Goal: Transaction & Acquisition: Purchase product/service

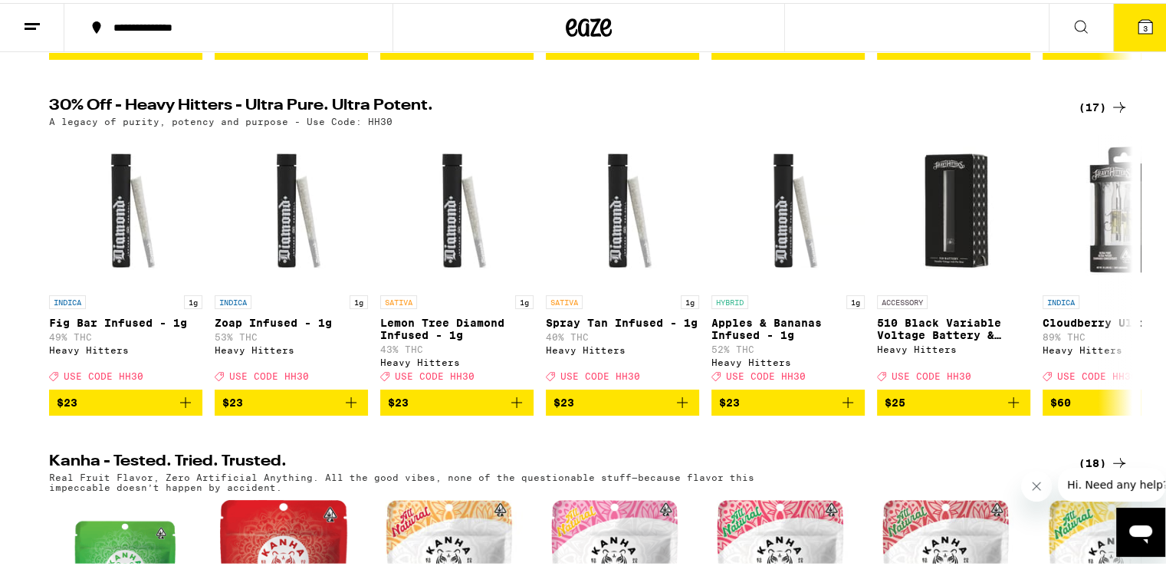
scroll to position [464, 0]
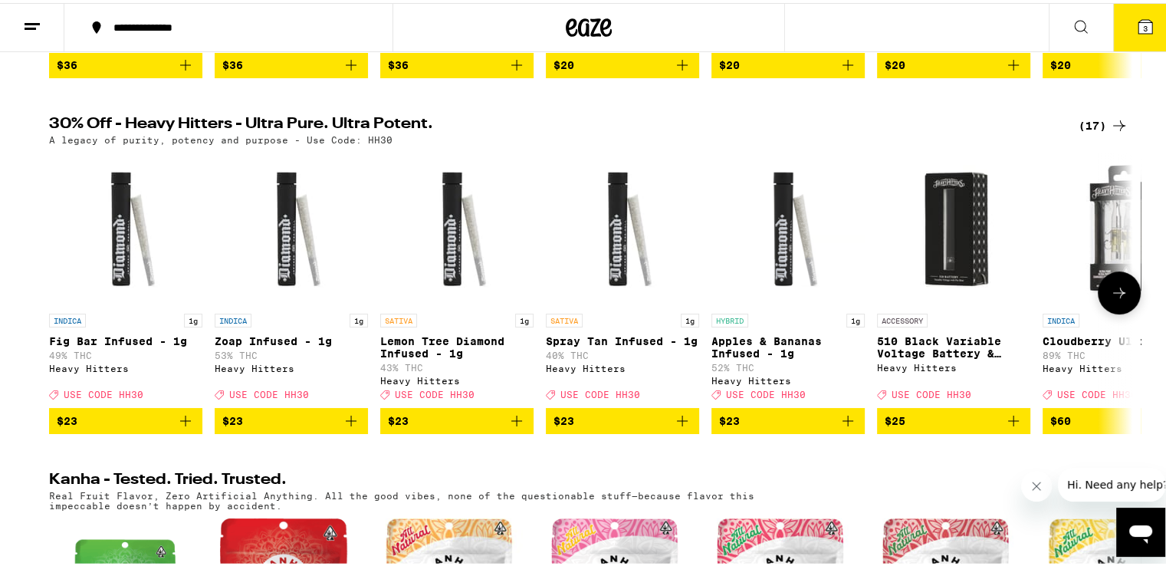
click at [1110, 299] on icon at bounding box center [1119, 290] width 18 height 18
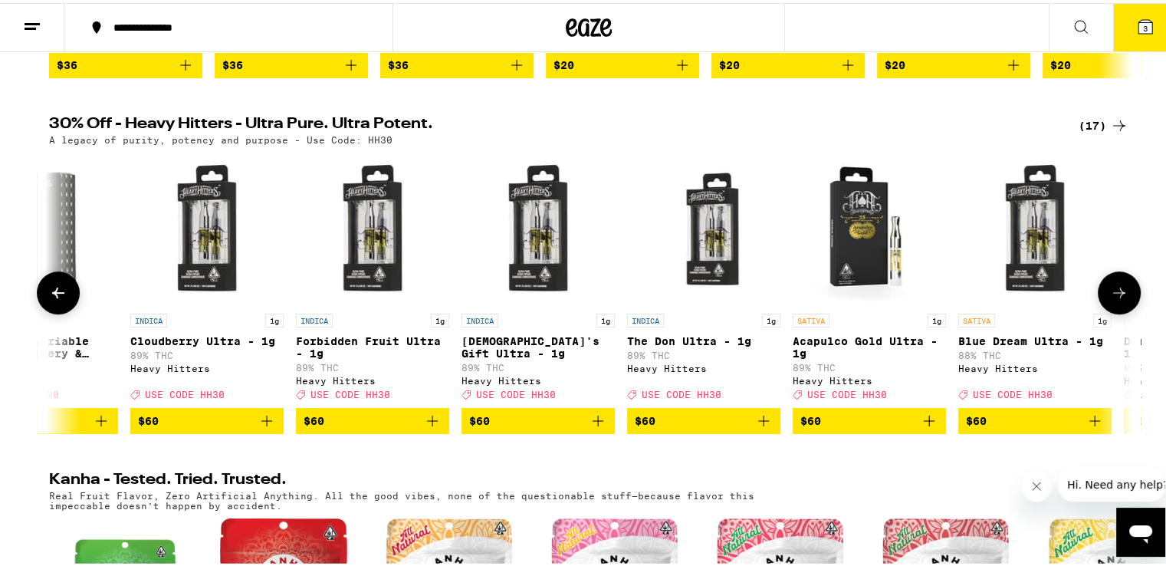
click at [1110, 299] on icon at bounding box center [1119, 290] width 18 height 18
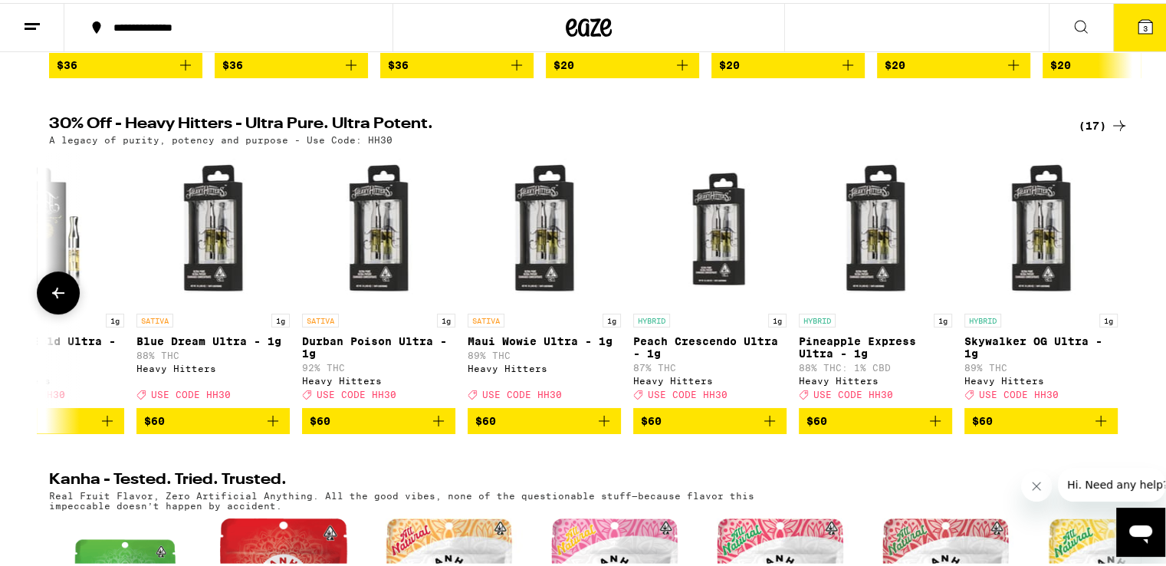
scroll to position [0, 1736]
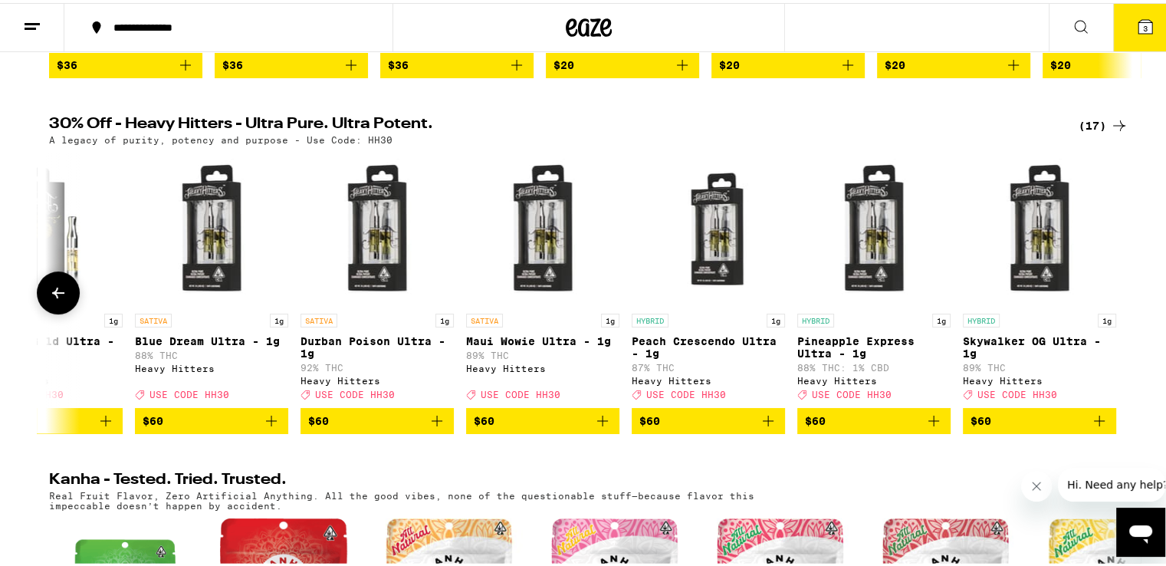
click at [1107, 302] on div at bounding box center [1119, 289] width 43 height 43
click at [56, 299] on icon at bounding box center [58, 290] width 18 height 18
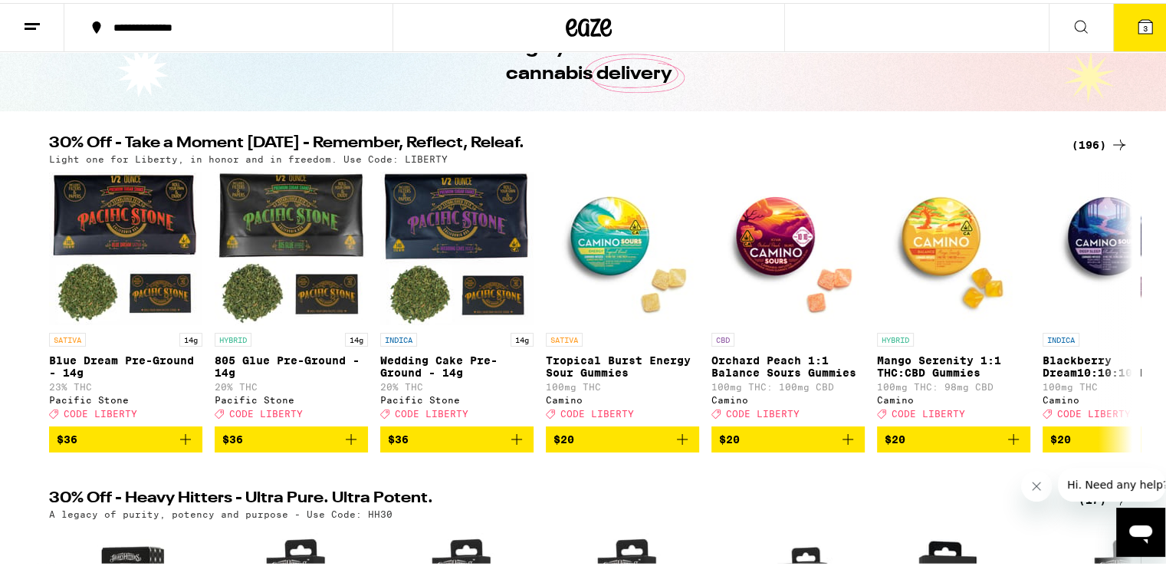
scroll to position [108, 0]
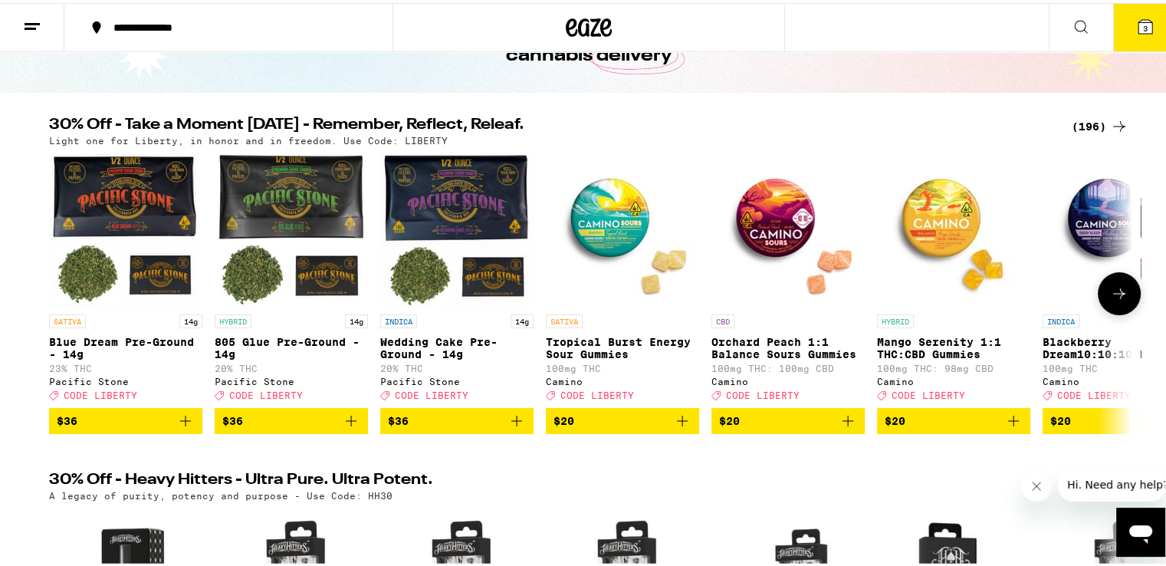
click at [1113, 291] on icon at bounding box center [1119, 290] width 18 height 18
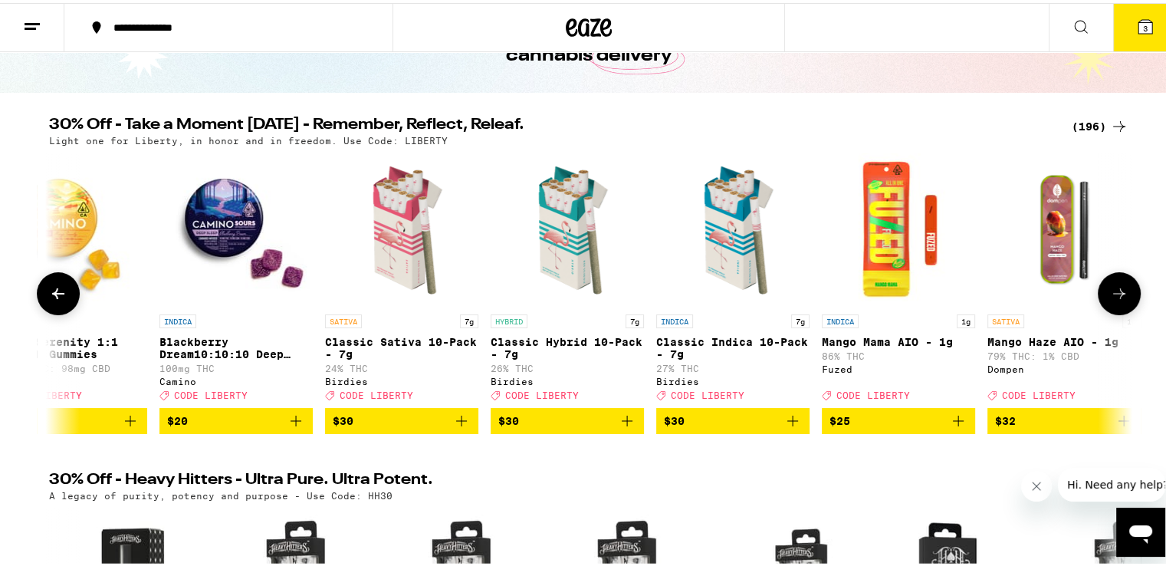
scroll to position [0, 912]
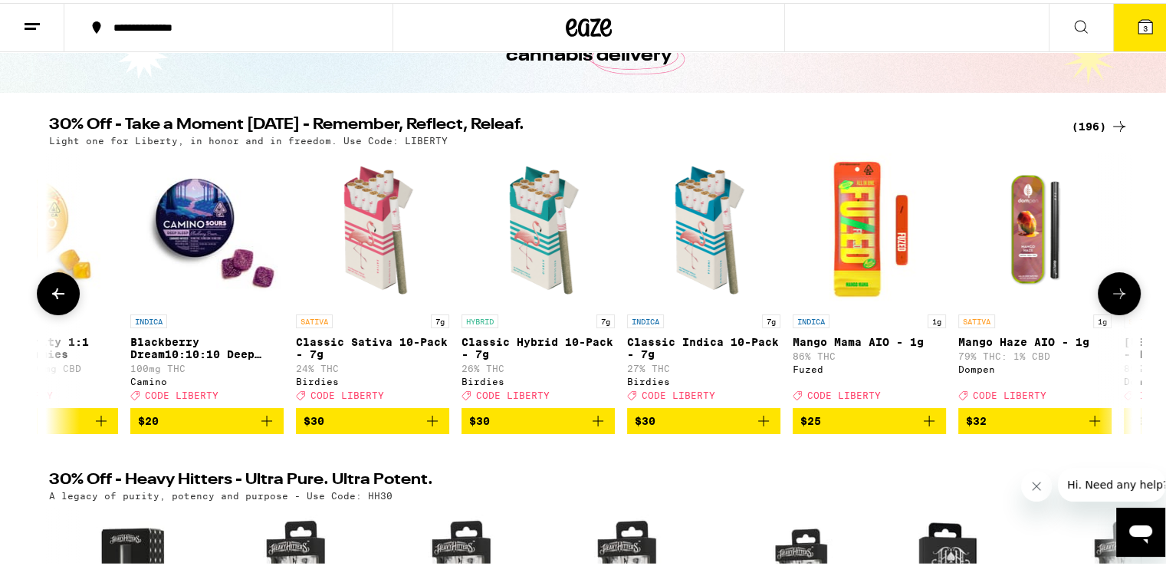
click at [1113, 291] on icon at bounding box center [1119, 290] width 18 height 18
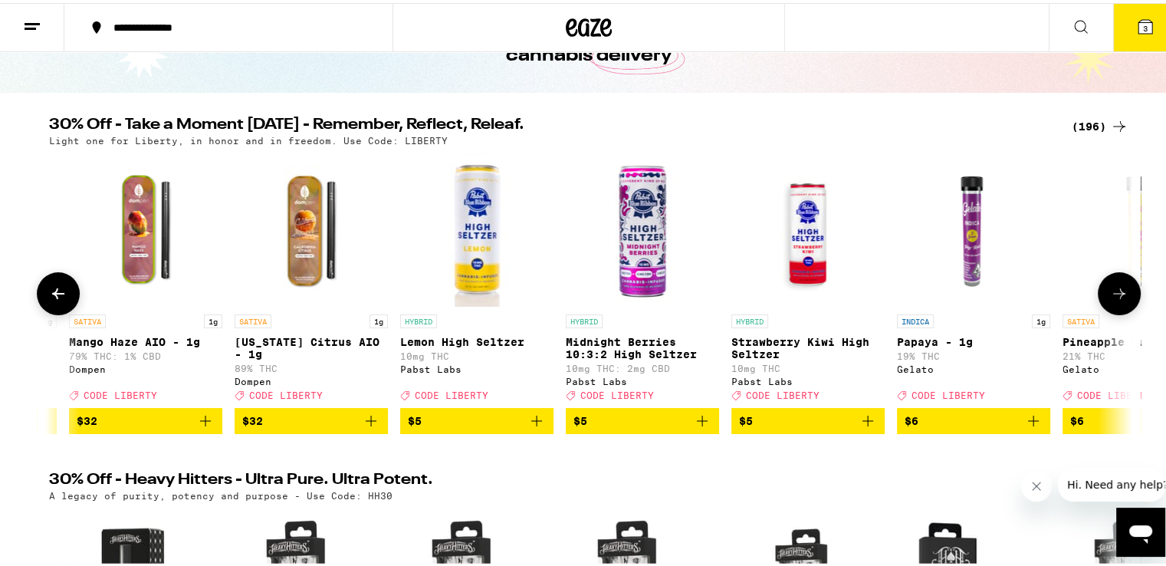
scroll to position [0, 1824]
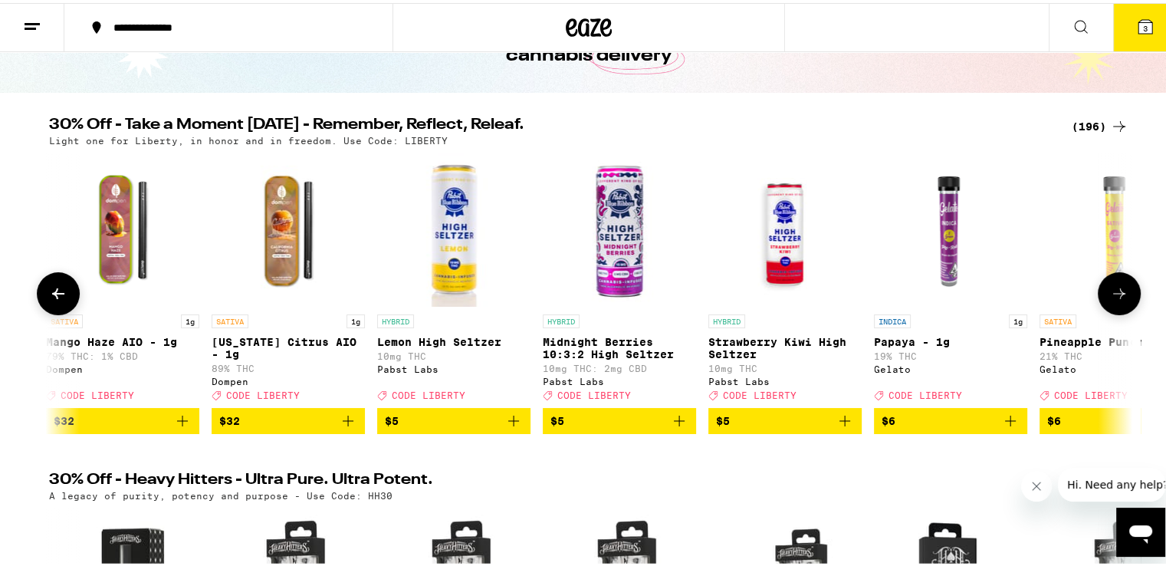
click at [1113, 291] on icon at bounding box center [1119, 290] width 18 height 18
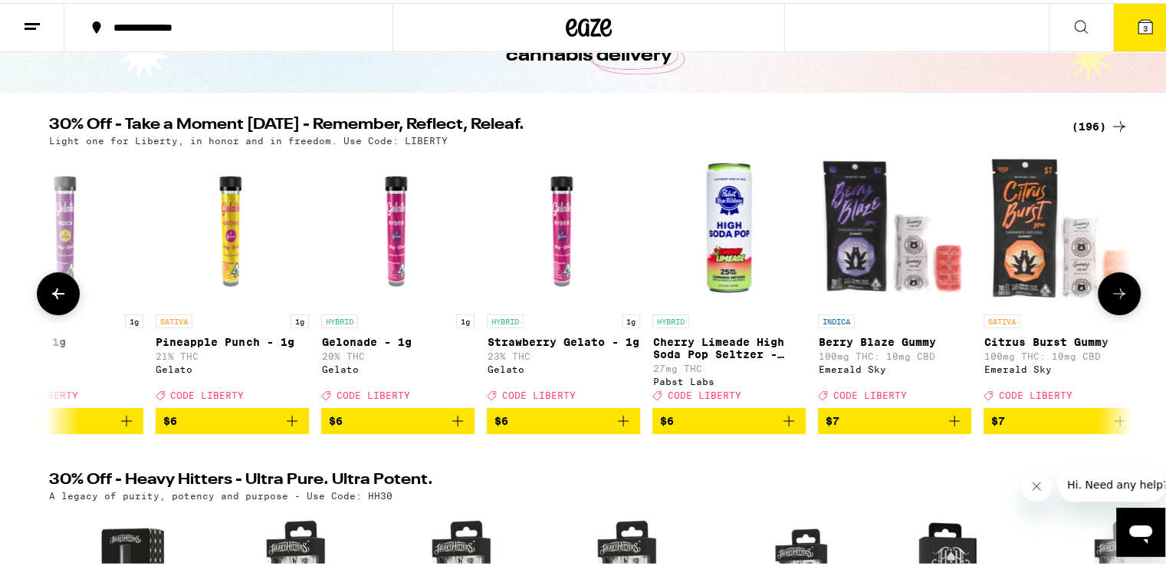
scroll to position [0, 2737]
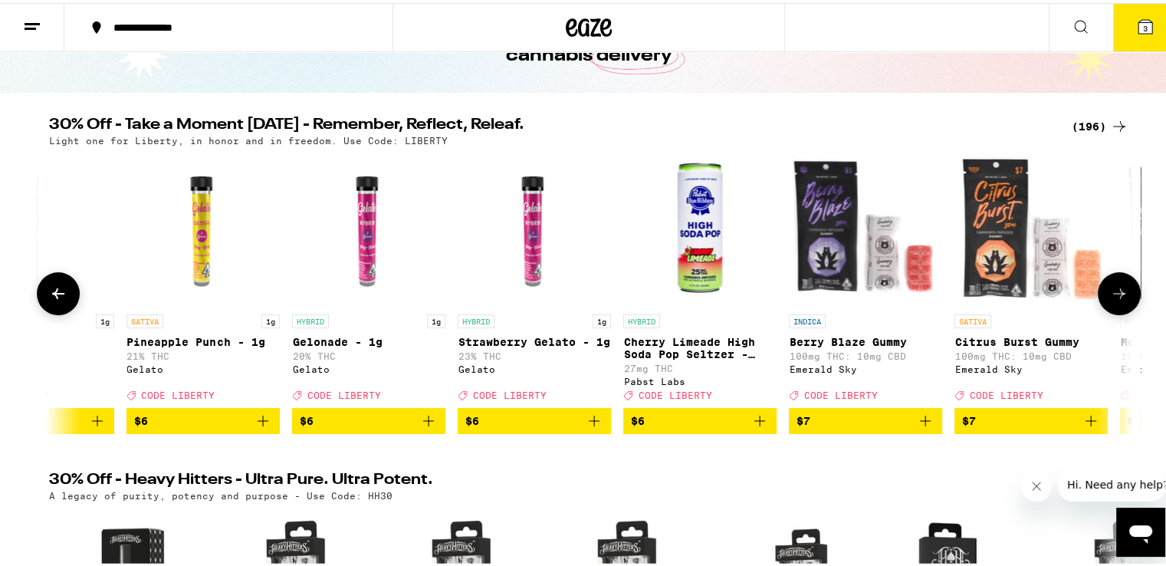
click at [1113, 291] on icon at bounding box center [1119, 290] width 18 height 18
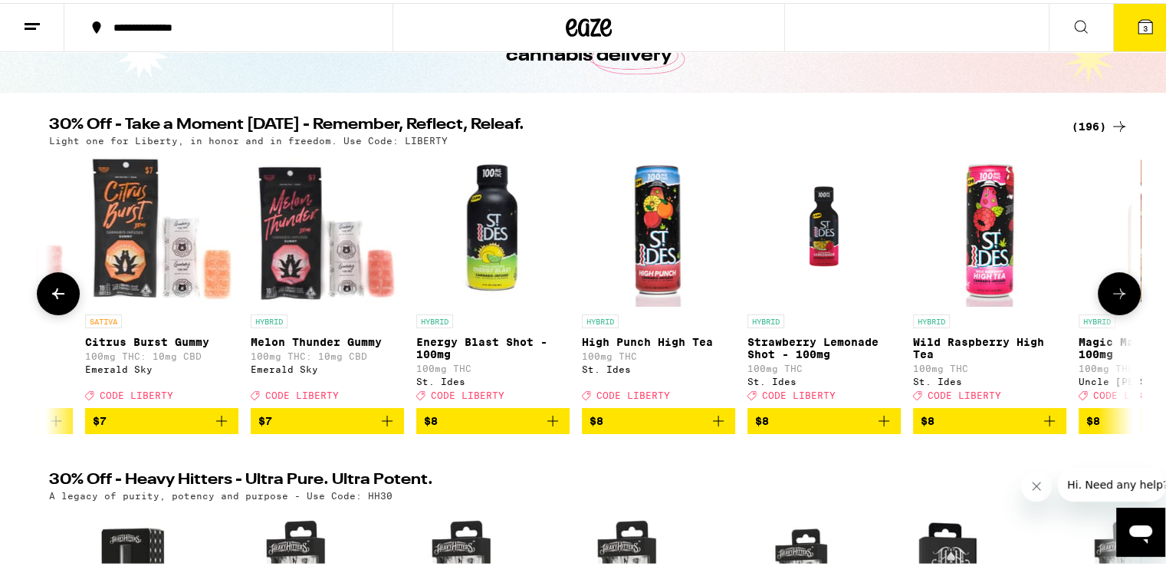
scroll to position [0, 3650]
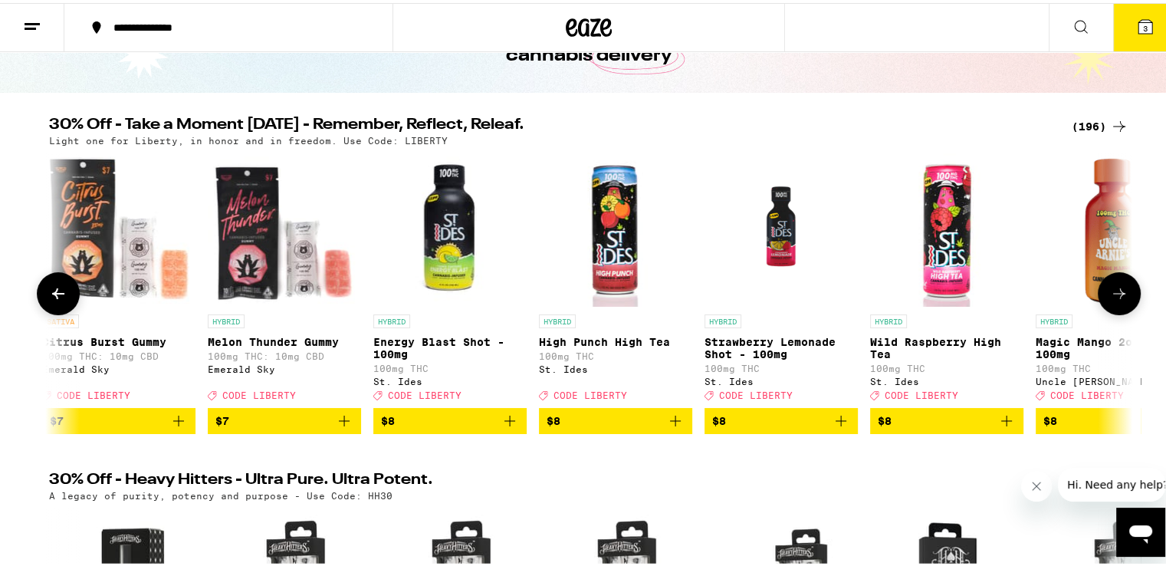
click at [1113, 291] on icon at bounding box center [1119, 290] width 18 height 18
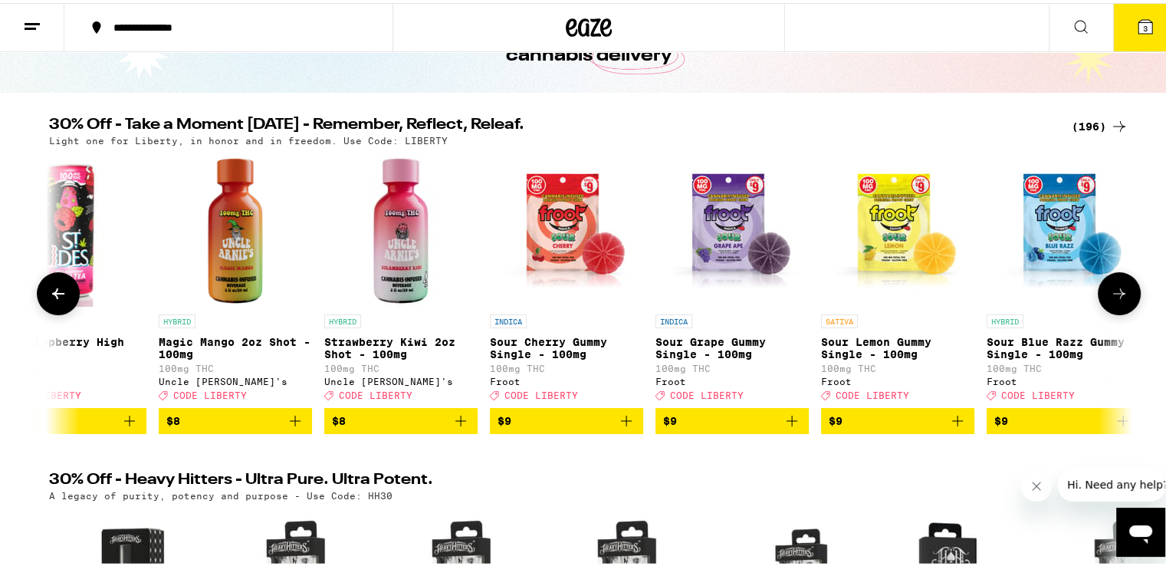
scroll to position [0, 4563]
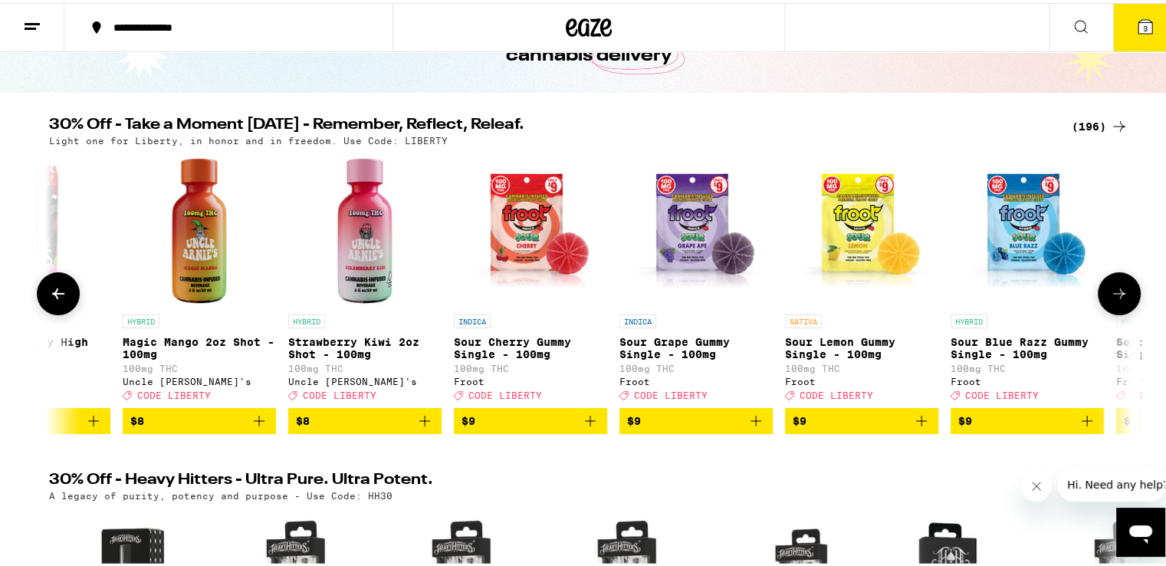
click at [1113, 291] on icon at bounding box center [1119, 290] width 18 height 18
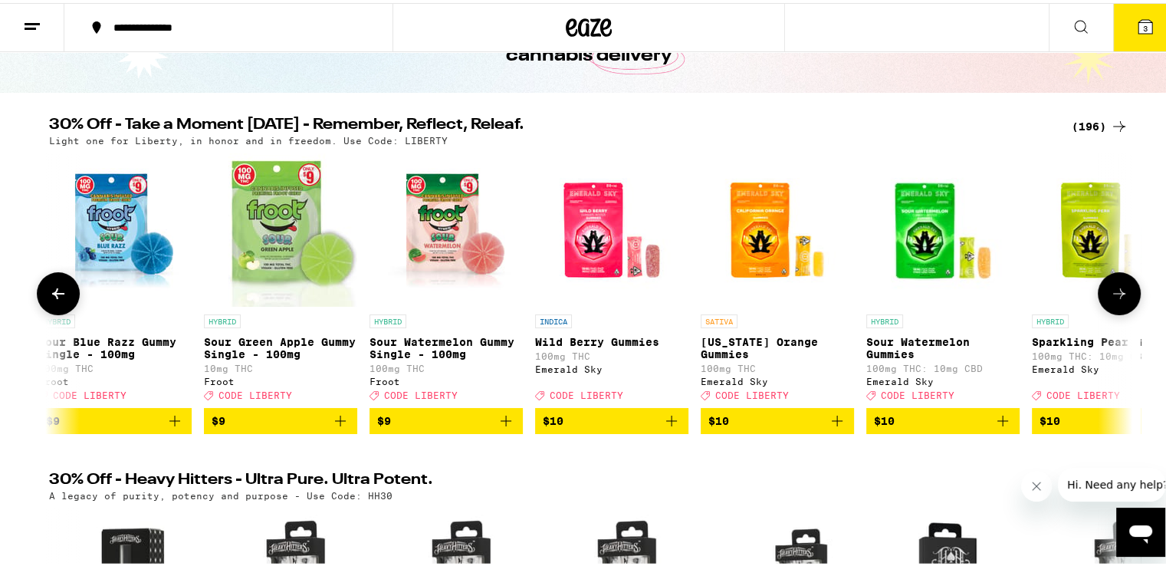
click at [1113, 291] on icon at bounding box center [1119, 290] width 18 height 18
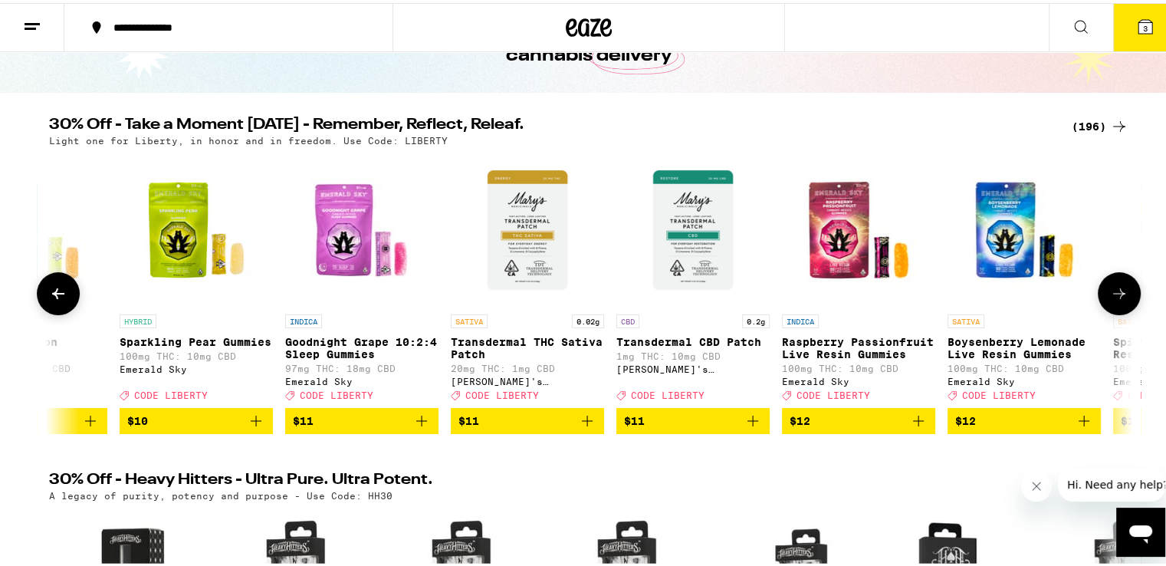
click at [1113, 291] on icon at bounding box center [1119, 290] width 18 height 18
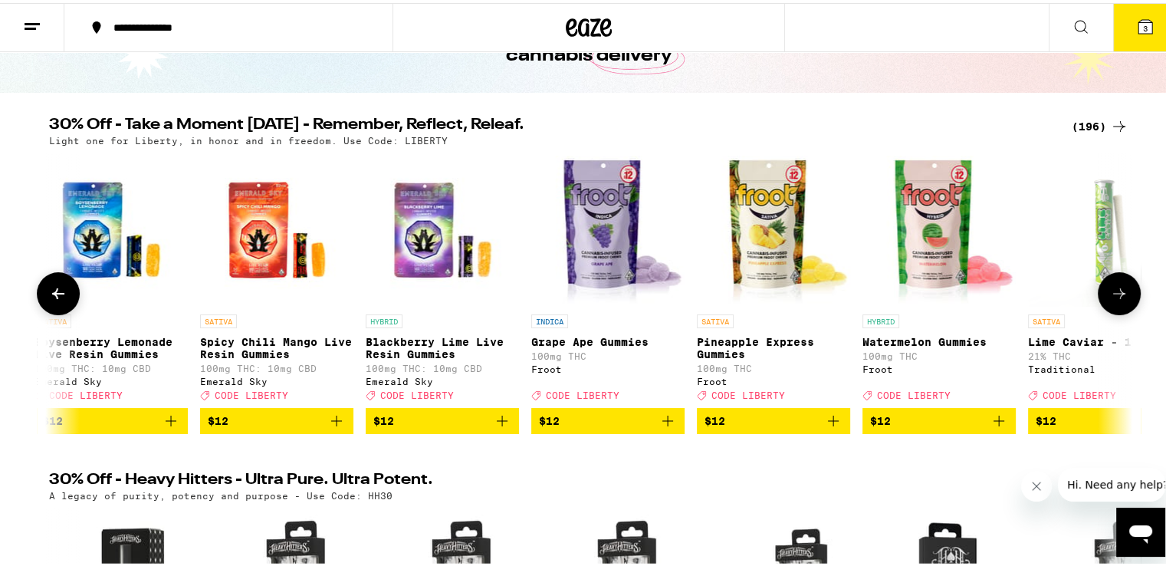
click at [1113, 291] on icon at bounding box center [1119, 290] width 18 height 18
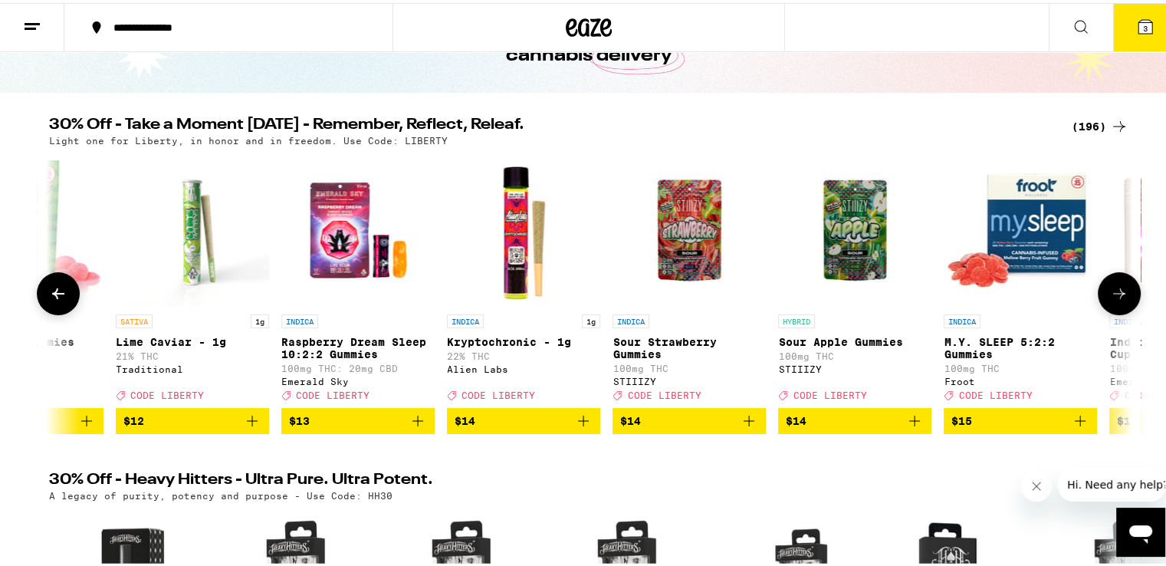
click at [1113, 291] on icon at bounding box center [1119, 290] width 18 height 18
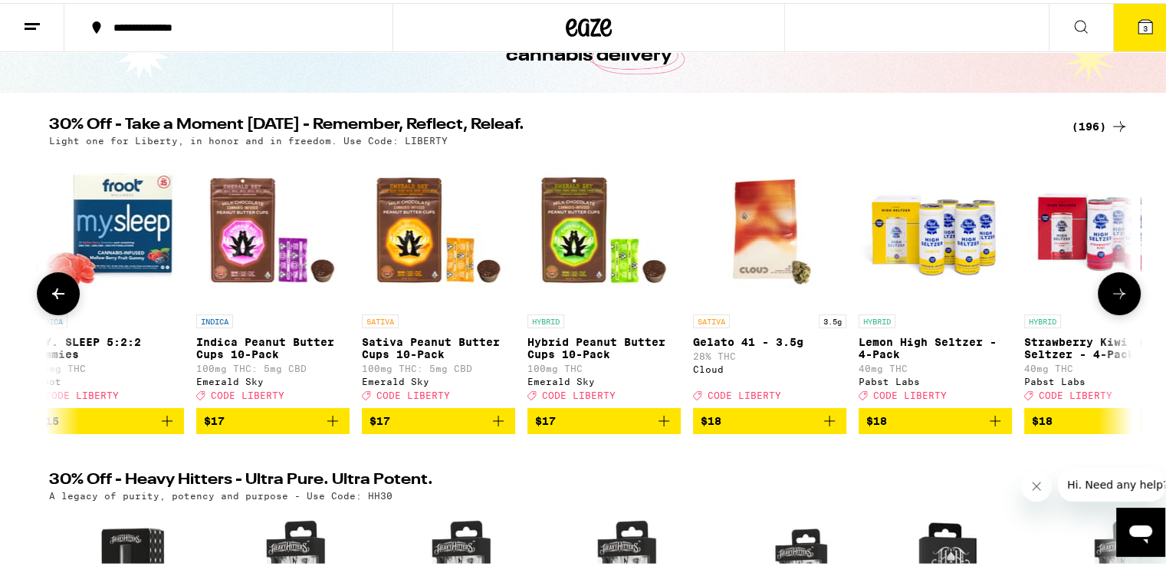
click at [1113, 291] on icon at bounding box center [1119, 290] width 18 height 18
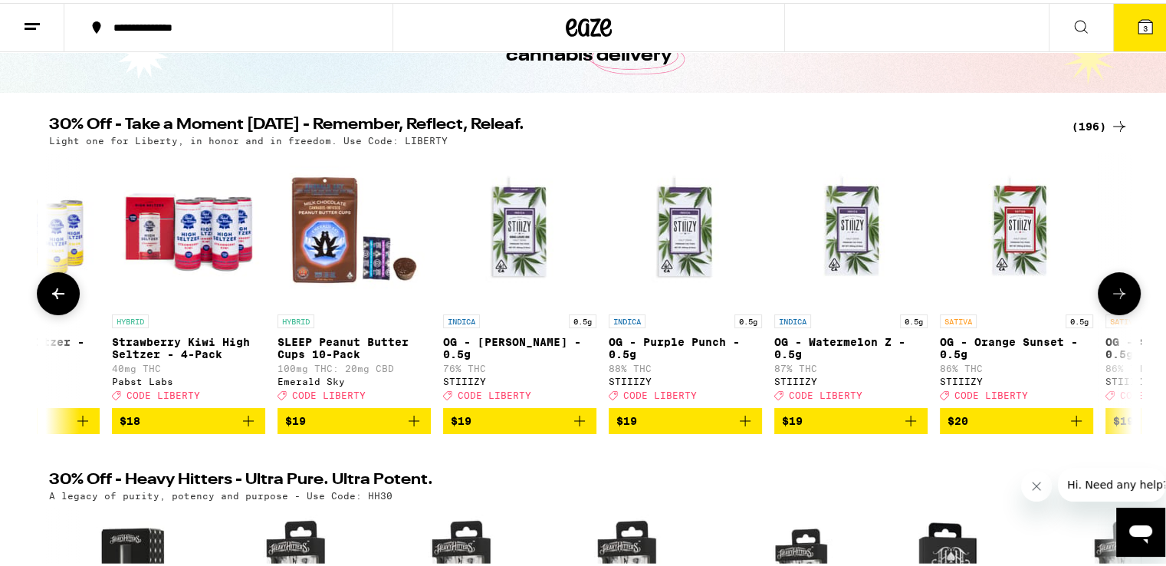
click at [1113, 291] on icon at bounding box center [1119, 290] width 18 height 18
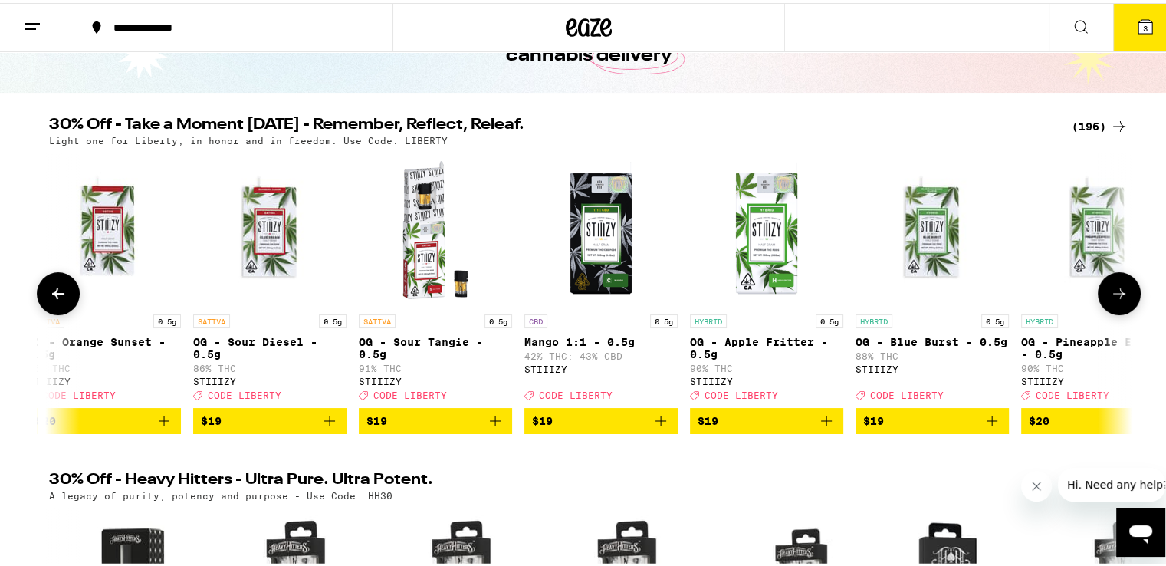
click at [1113, 291] on icon at bounding box center [1119, 290] width 18 height 18
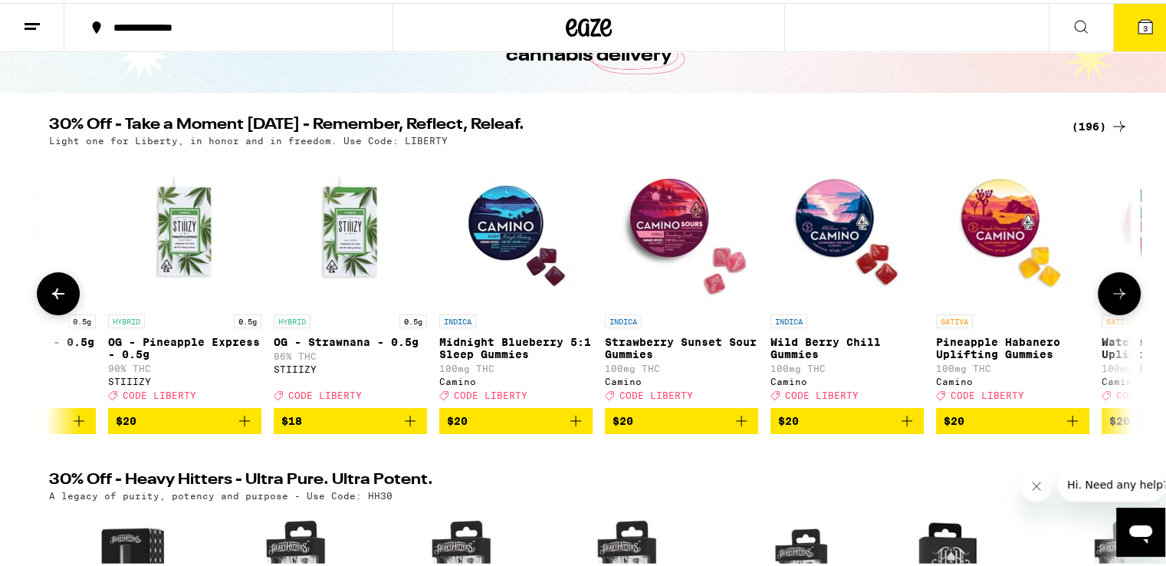
click at [1113, 291] on icon at bounding box center [1119, 290] width 18 height 18
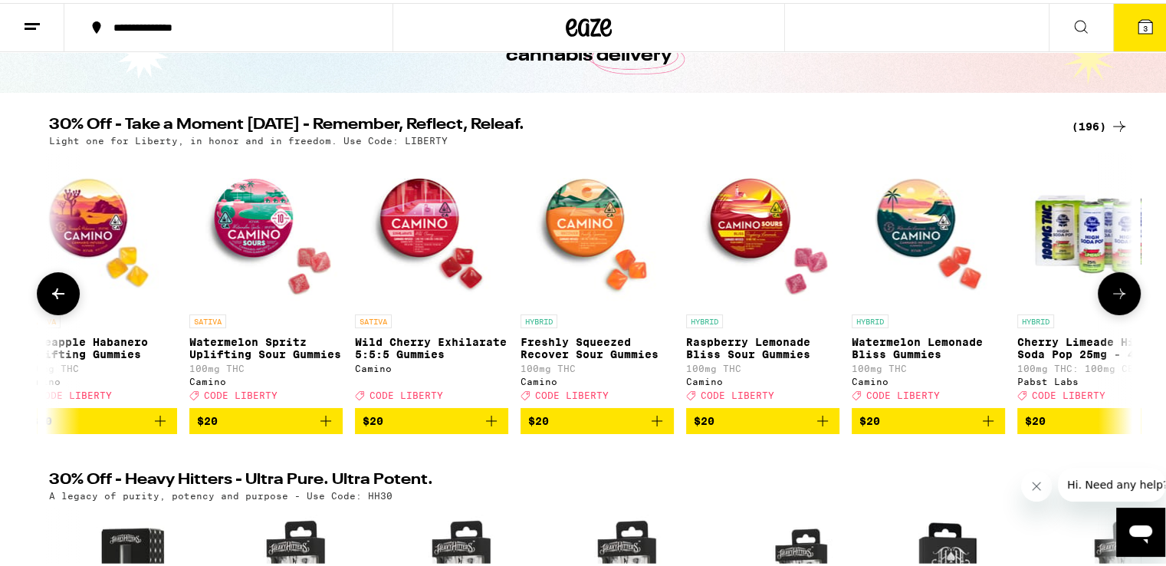
click at [1113, 291] on icon at bounding box center [1119, 290] width 18 height 18
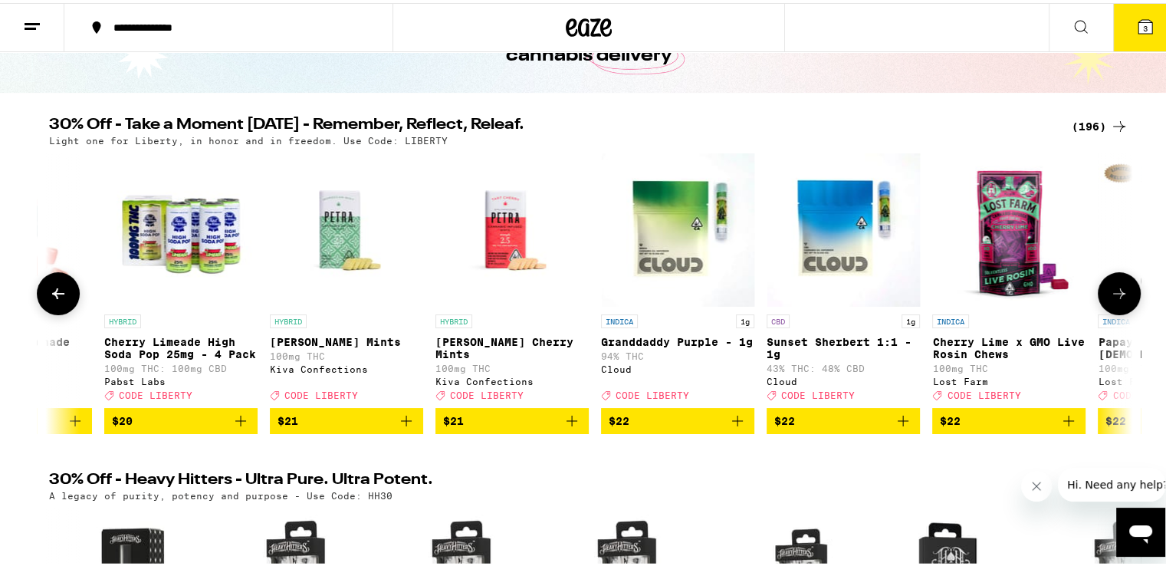
click at [1113, 291] on icon at bounding box center [1119, 290] width 18 height 18
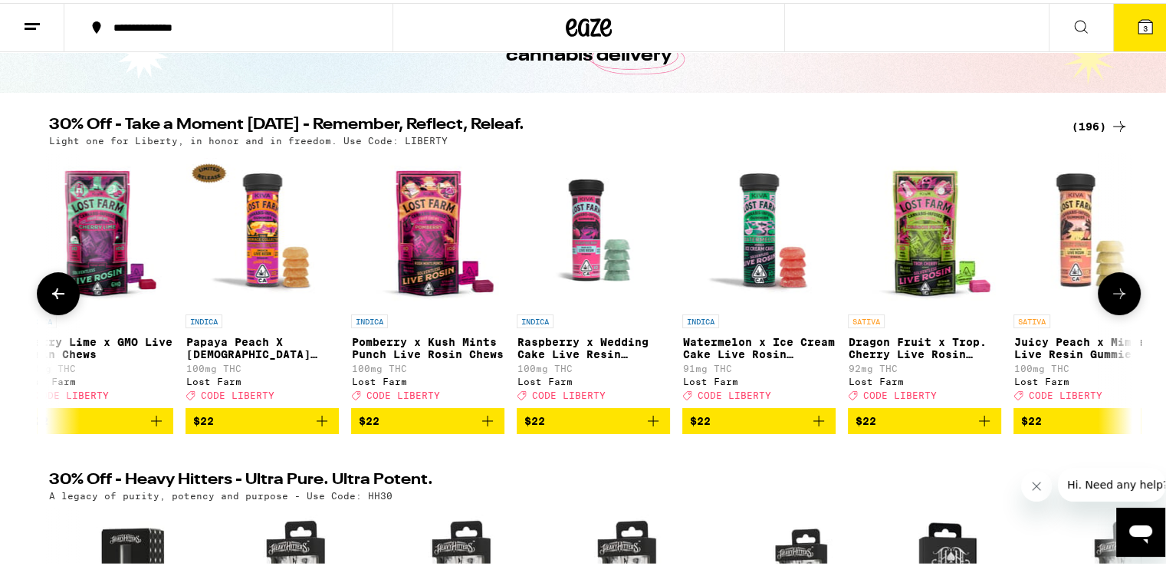
click at [1113, 291] on icon at bounding box center [1119, 290] width 18 height 18
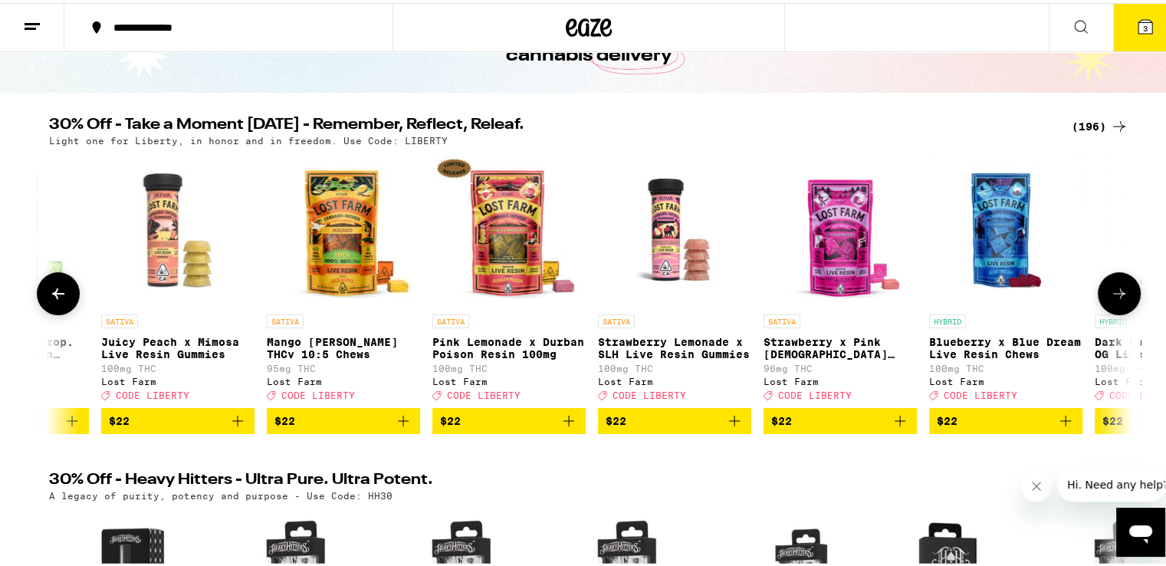
click at [1113, 291] on icon at bounding box center [1119, 290] width 18 height 18
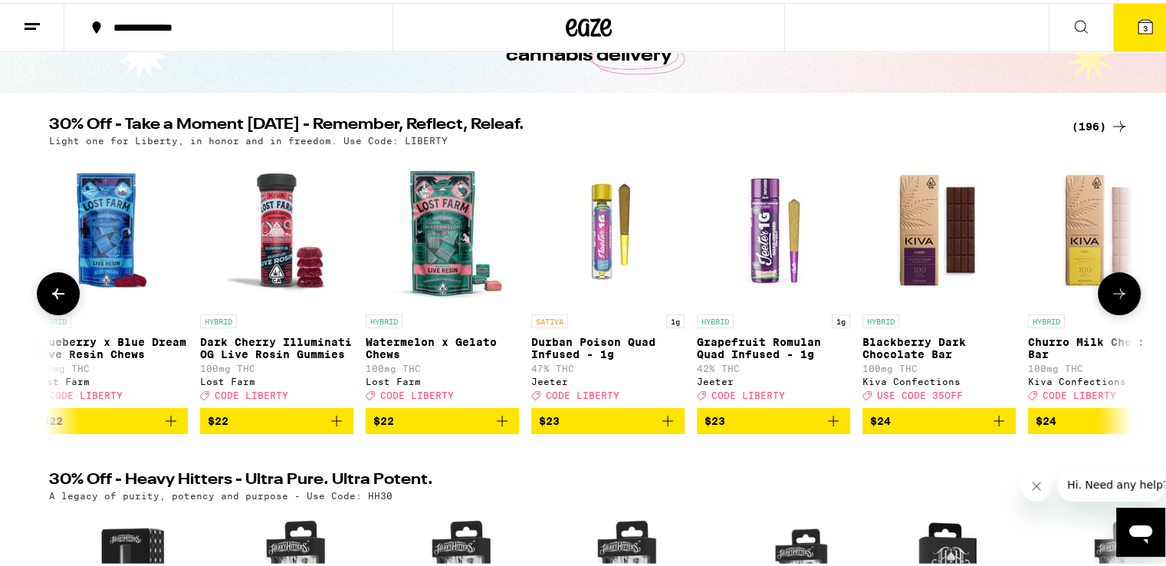
scroll to position [0, 16425]
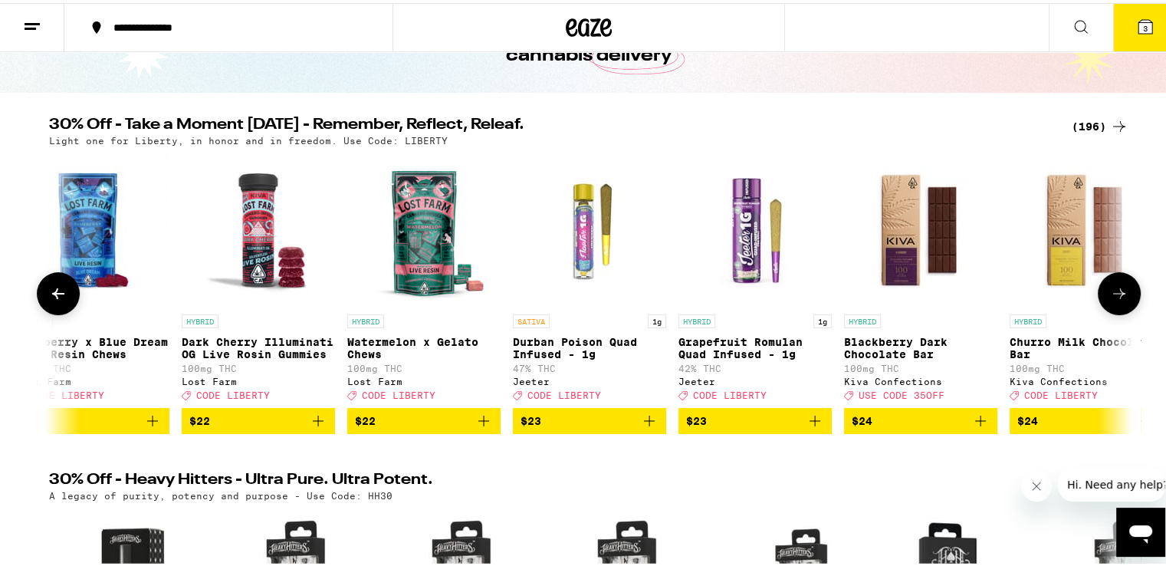
click at [1113, 291] on icon at bounding box center [1119, 290] width 18 height 18
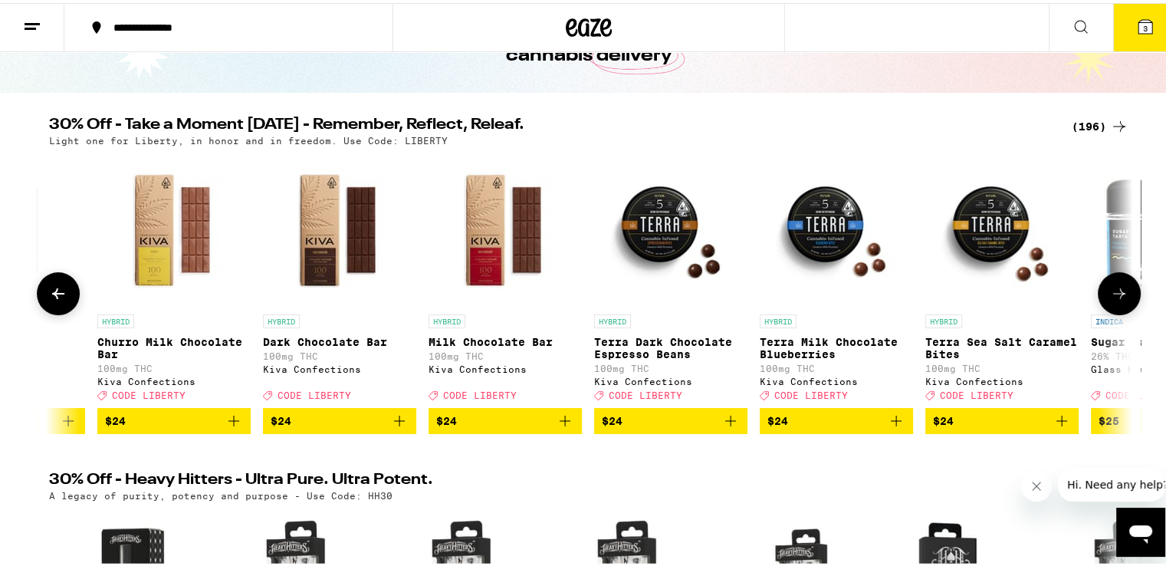
click at [1113, 291] on icon at bounding box center [1119, 290] width 18 height 18
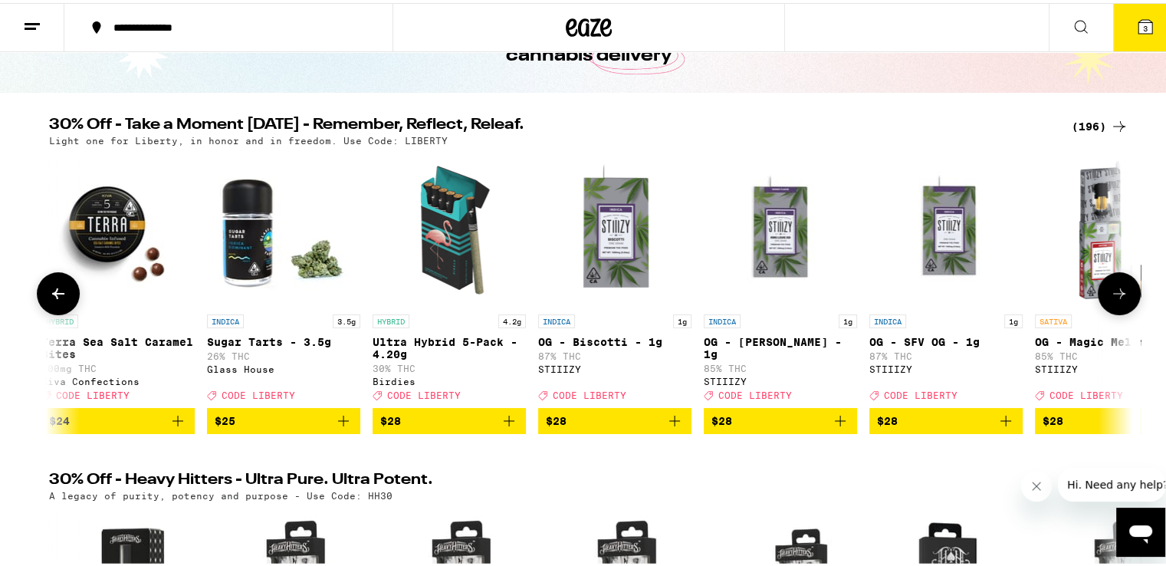
scroll to position [0, 18251]
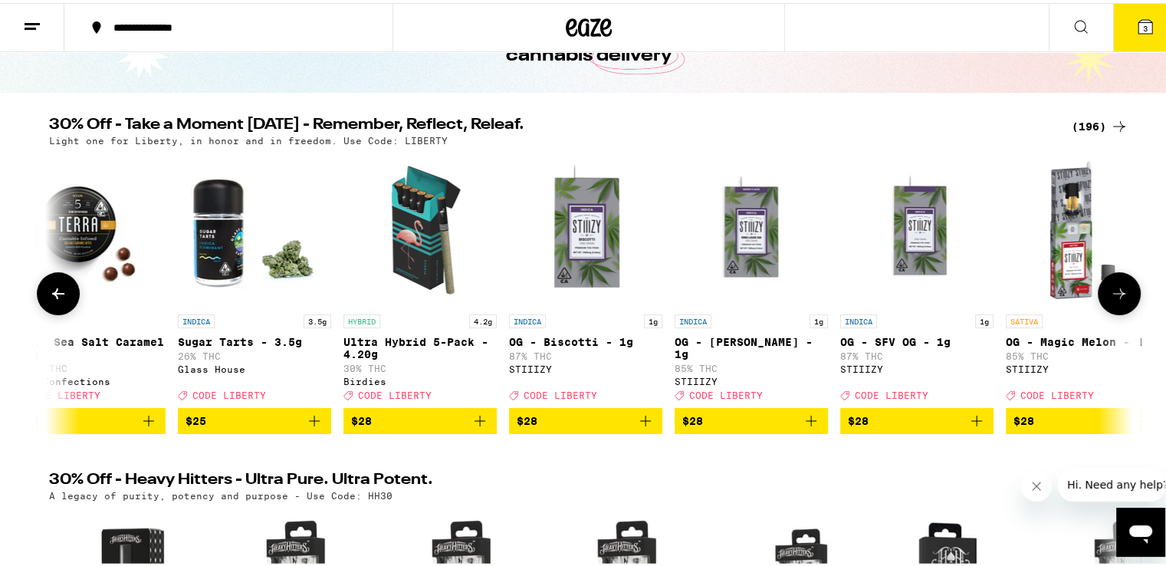
click at [1113, 291] on icon at bounding box center [1119, 290] width 18 height 18
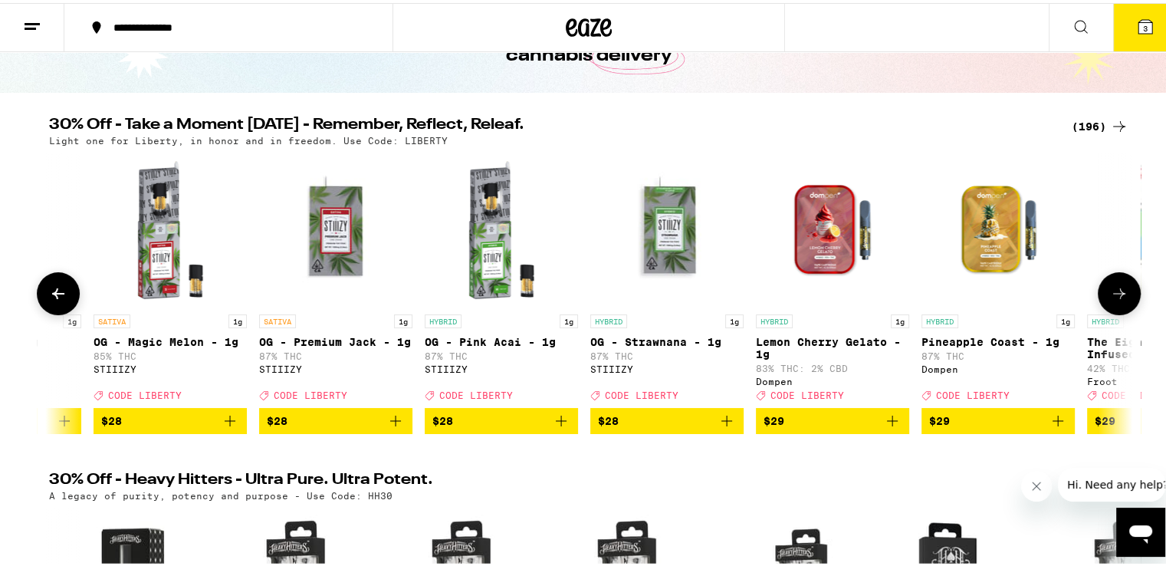
click at [1113, 291] on icon at bounding box center [1119, 290] width 18 height 18
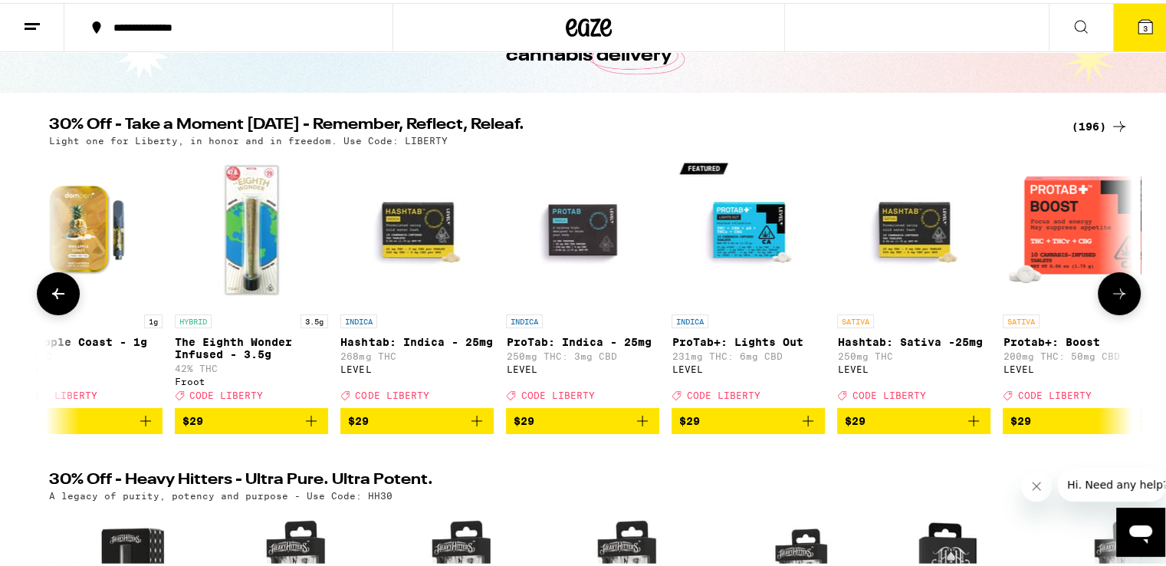
click at [1113, 291] on icon at bounding box center [1119, 290] width 18 height 18
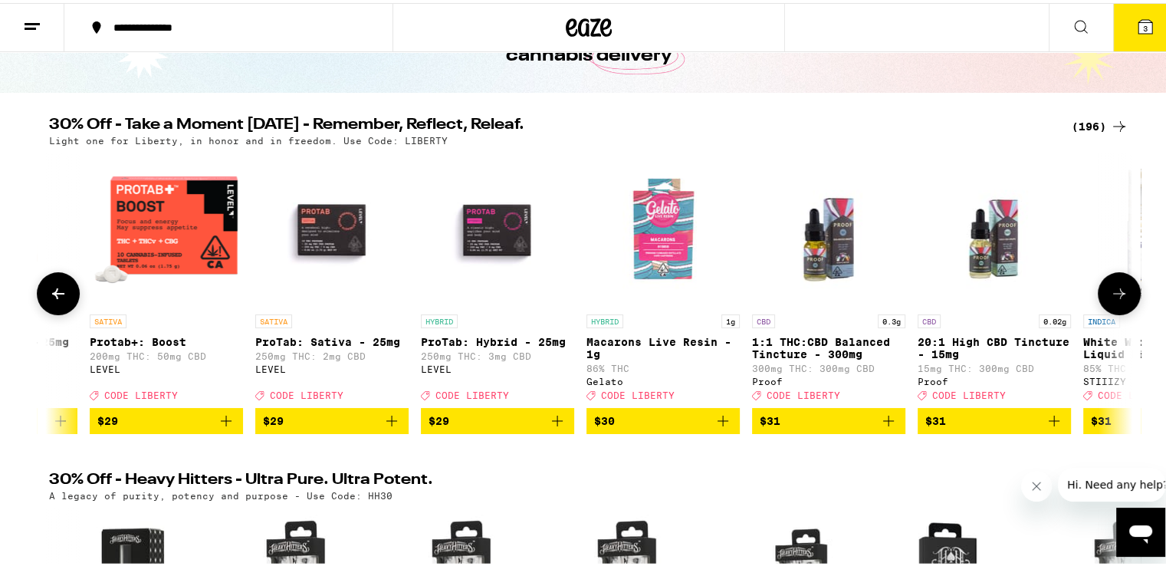
click at [1113, 291] on icon at bounding box center [1119, 290] width 18 height 18
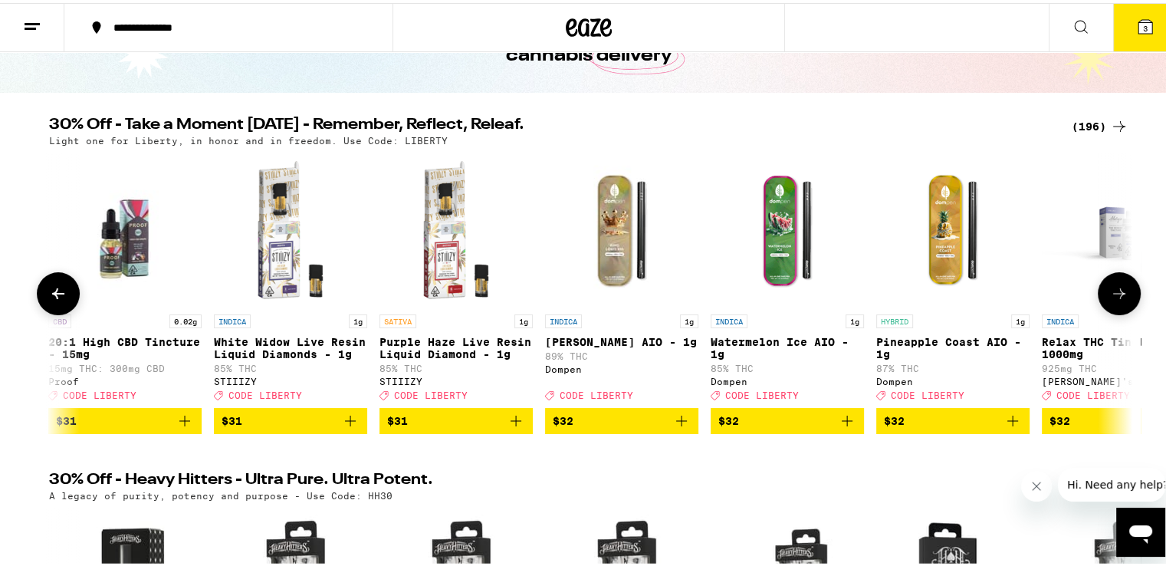
scroll to position [0, 21900]
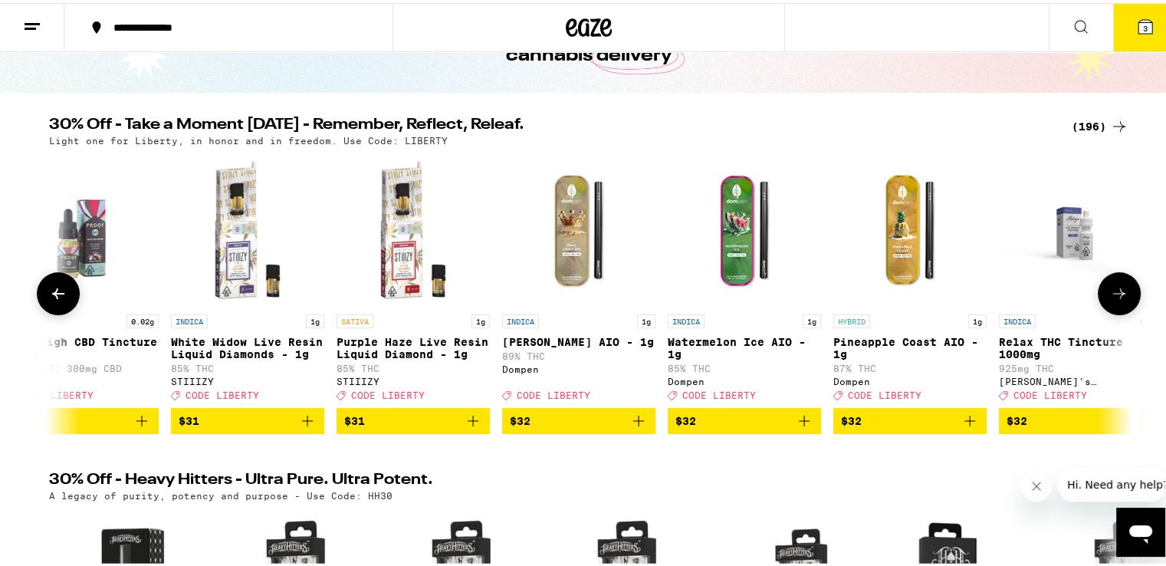
click at [1113, 291] on icon at bounding box center [1119, 290] width 18 height 18
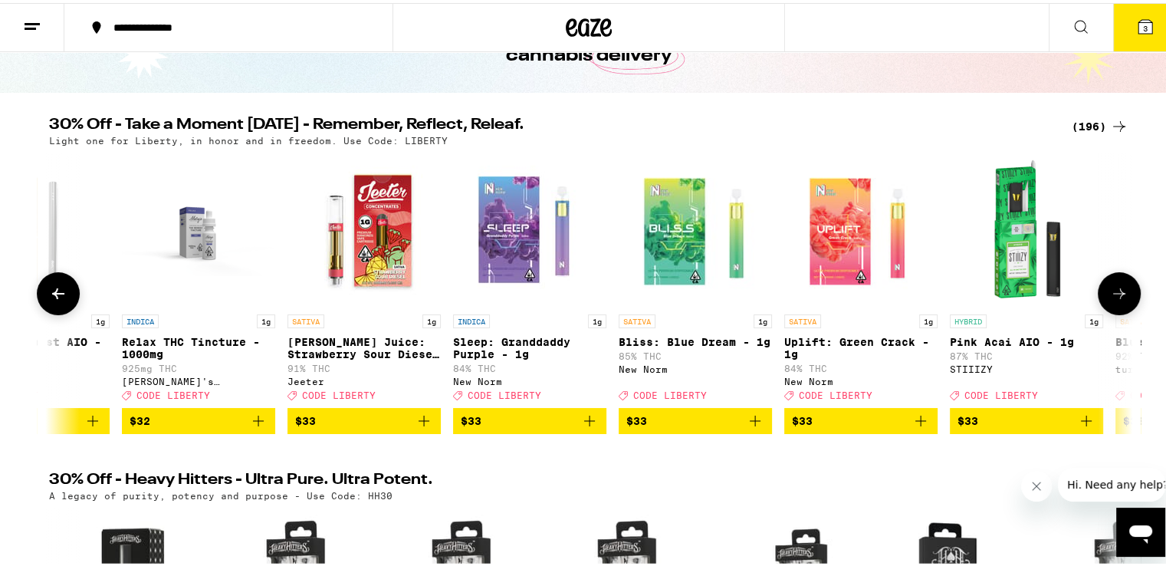
scroll to position [0, 22813]
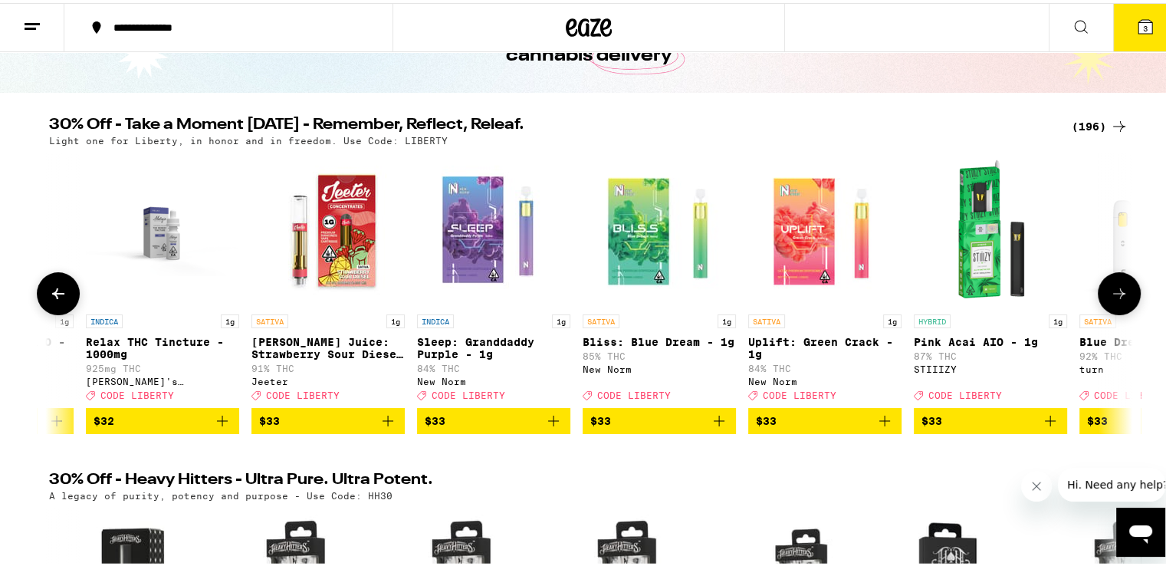
click at [1113, 291] on icon at bounding box center [1119, 290] width 18 height 18
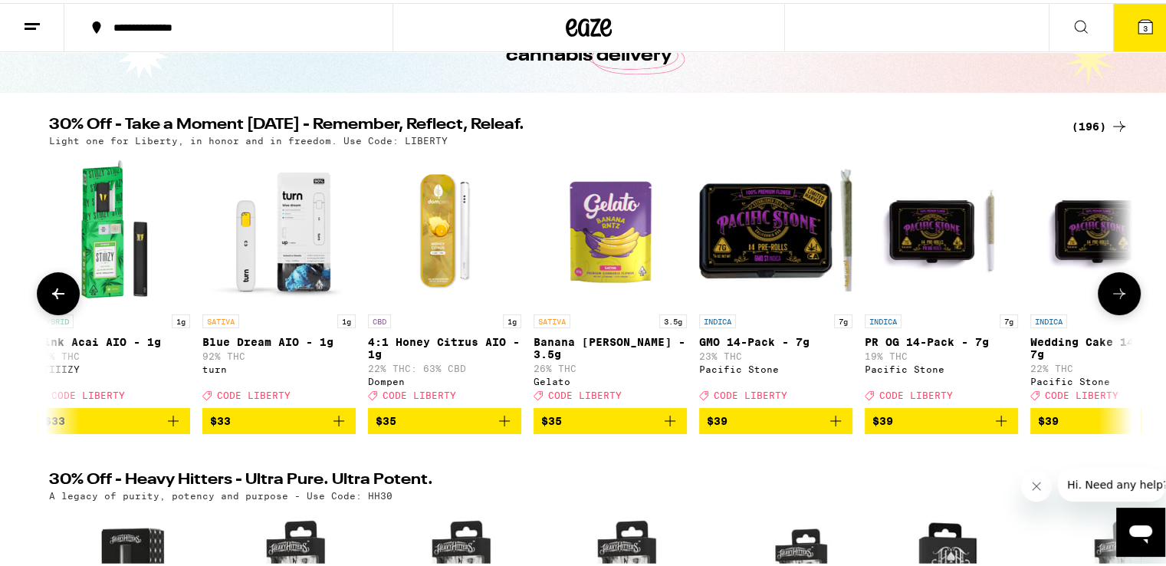
scroll to position [0, 23726]
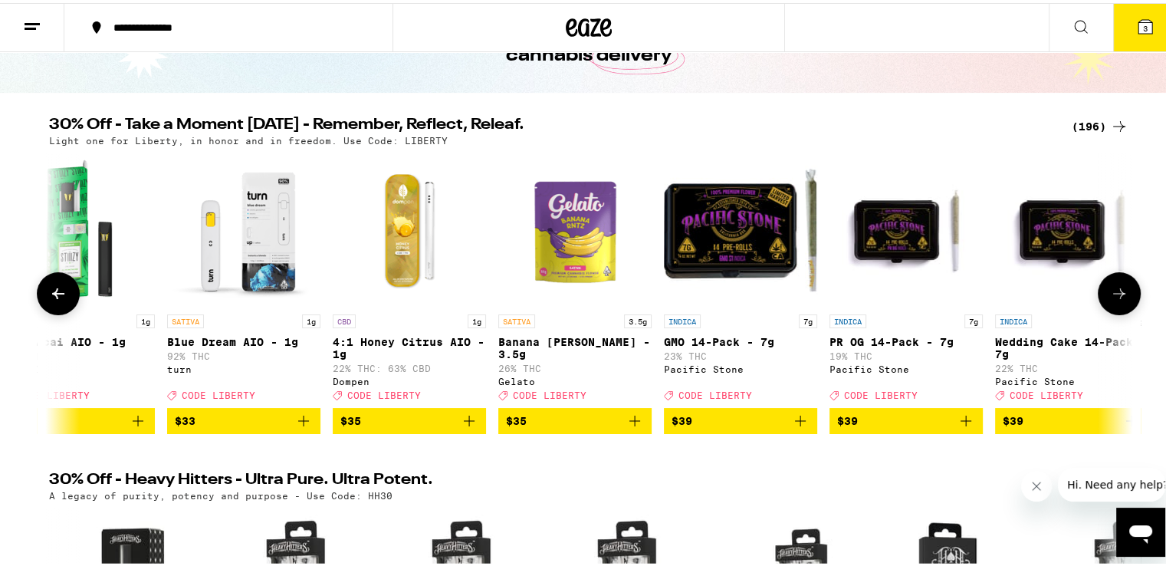
click at [1113, 291] on icon at bounding box center [1119, 290] width 18 height 18
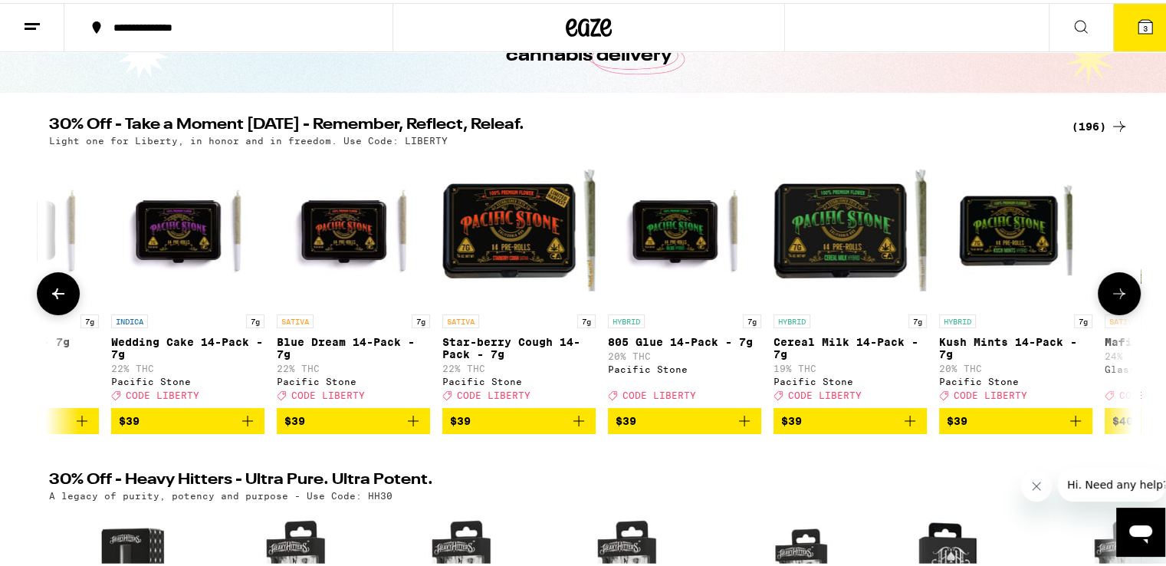
scroll to position [0, 24638]
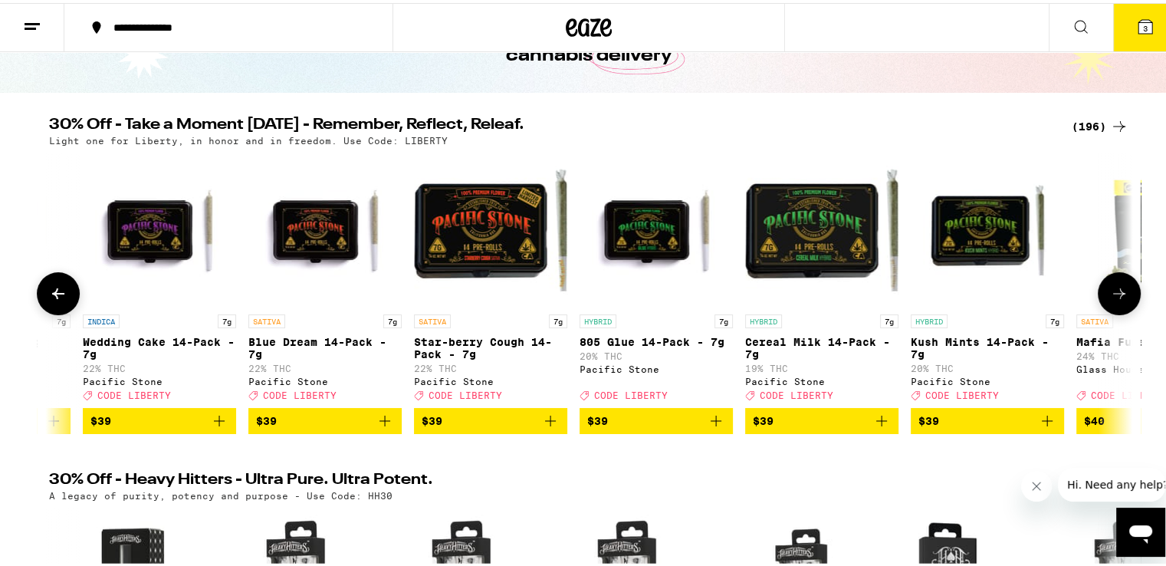
click at [1125, 294] on button at bounding box center [1119, 290] width 43 height 43
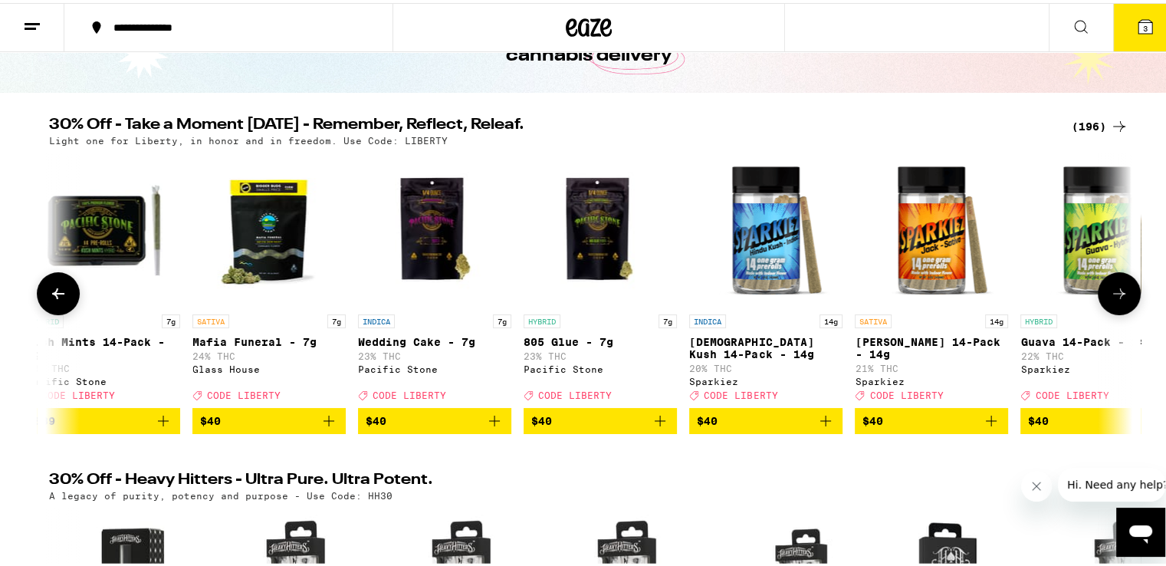
scroll to position [0, 25551]
